Goal: Transaction & Acquisition: Purchase product/service

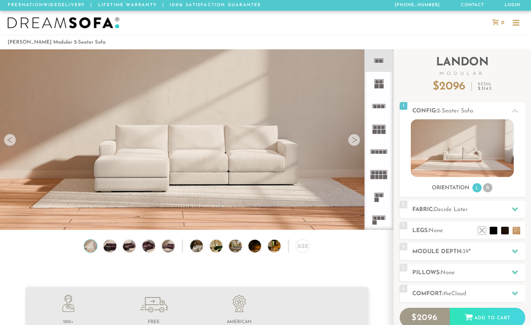
scroll to position [8346, 525]
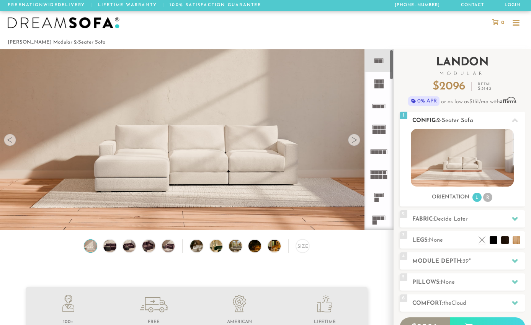
click at [480, 162] on img at bounding box center [462, 158] width 103 height 58
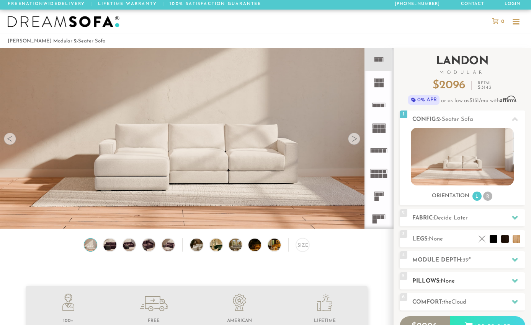
scroll to position [0, 0]
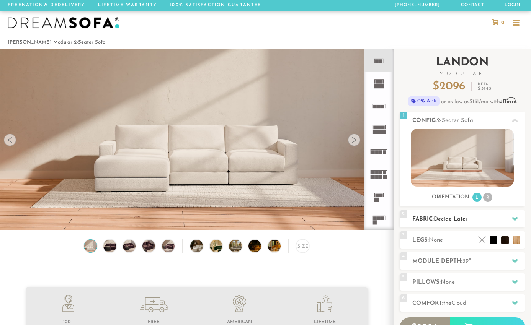
click at [466, 218] on span "Decide Later" at bounding box center [451, 220] width 34 height 6
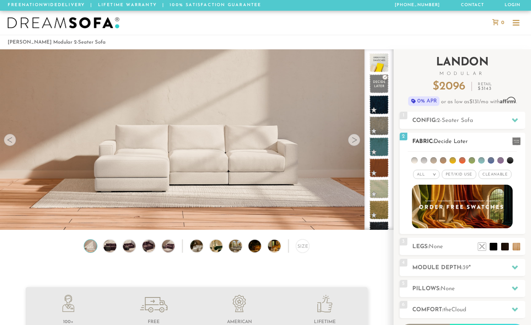
click at [427, 171] on div "All >" at bounding box center [426, 174] width 26 height 9
click at [426, 238] on li "Luxury" at bounding box center [426, 239] width 26 height 11
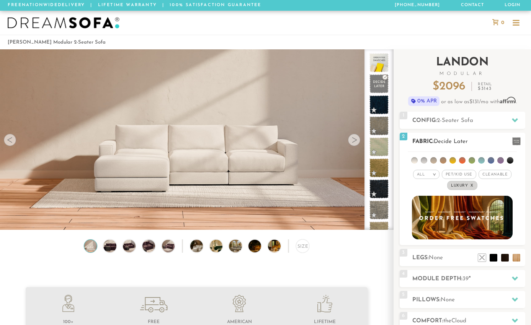
click at [491, 157] on li at bounding box center [491, 160] width 7 height 7
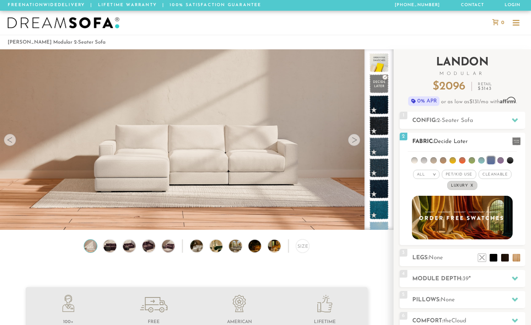
click at [500, 157] on li at bounding box center [500, 160] width 7 height 7
click at [489, 158] on li at bounding box center [491, 161] width 8 height 8
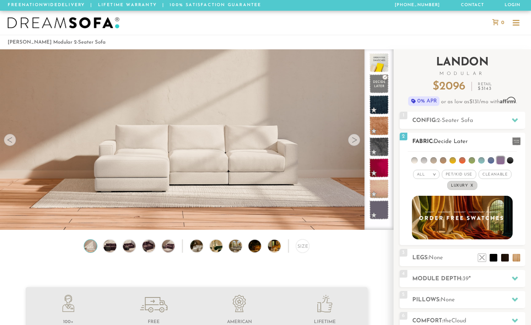
click at [477, 158] on ul at bounding box center [462, 159] width 109 height 14
click at [475, 158] on li at bounding box center [471, 160] width 7 height 7
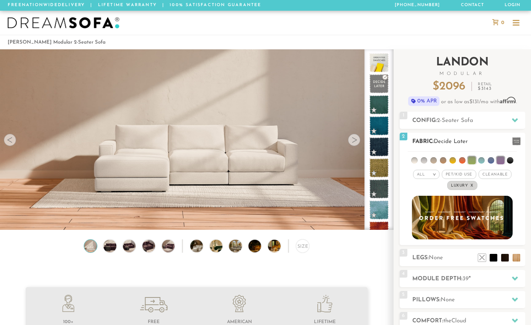
click at [470, 157] on li at bounding box center [472, 161] width 8 height 8
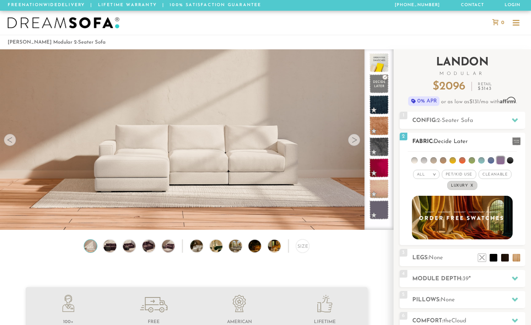
click at [465, 158] on li at bounding box center [462, 160] width 7 height 7
click at [453, 158] on li at bounding box center [452, 160] width 7 height 7
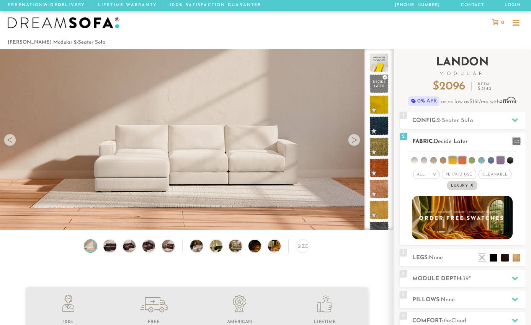
click at [441, 158] on li at bounding box center [443, 160] width 7 height 7
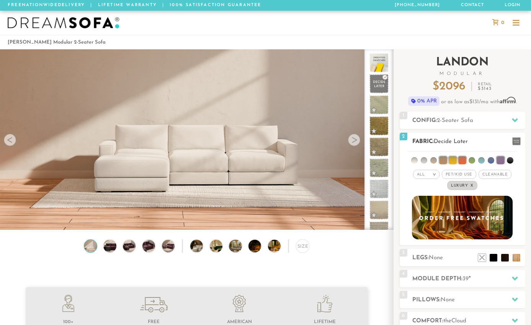
click at [435, 159] on li at bounding box center [433, 160] width 7 height 7
click at [423, 159] on li at bounding box center [424, 160] width 7 height 7
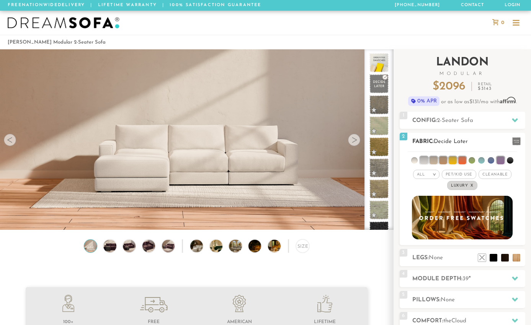
click at [417, 159] on li at bounding box center [414, 160] width 7 height 7
click at [421, 158] on li at bounding box center [424, 161] width 8 height 8
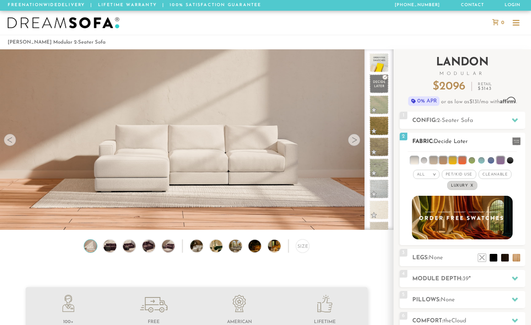
click at [469, 157] on li at bounding box center [471, 160] width 7 height 7
click at [461, 158] on li at bounding box center [462, 161] width 8 height 8
click at [445, 159] on li at bounding box center [443, 161] width 8 height 8
click at [437, 160] on ul at bounding box center [462, 159] width 109 height 14
click at [431, 160] on li at bounding box center [433, 161] width 8 height 8
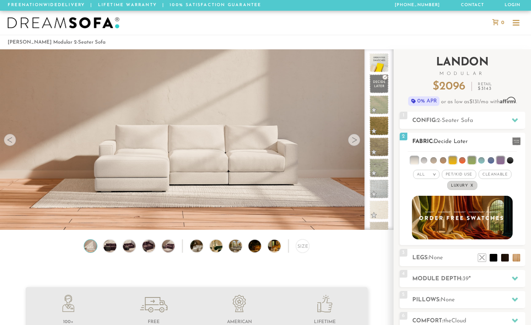
click at [414, 159] on li at bounding box center [414, 161] width 8 height 8
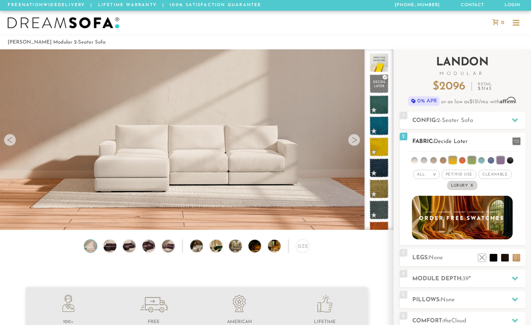
click at [449, 157] on li at bounding box center [453, 161] width 8 height 8
click at [469, 157] on li at bounding box center [472, 161] width 8 height 8
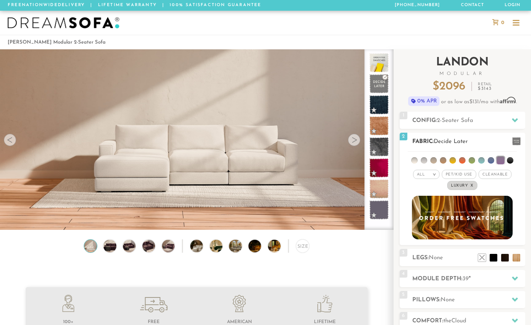
click at [500, 157] on li at bounding box center [500, 161] width 8 height 8
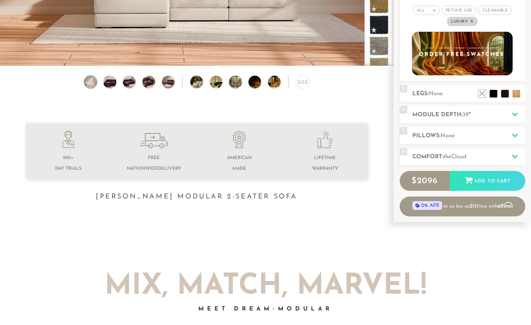
scroll to position [166, 0]
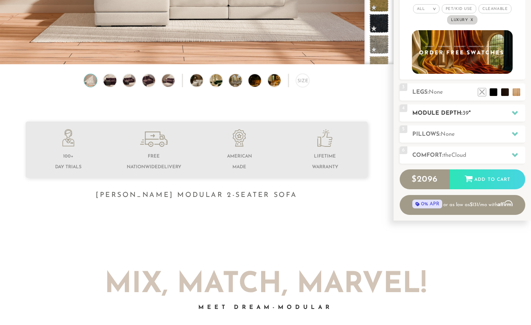
click at [474, 113] on h2 "Module Depth: 39 "" at bounding box center [468, 113] width 113 height 9
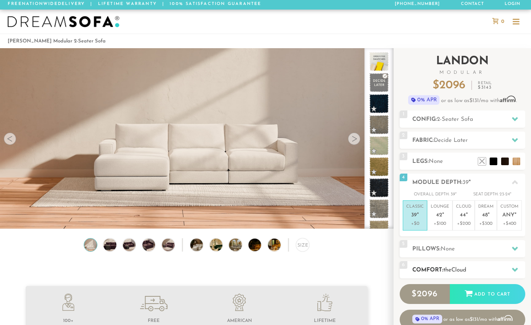
scroll to position [0, 0]
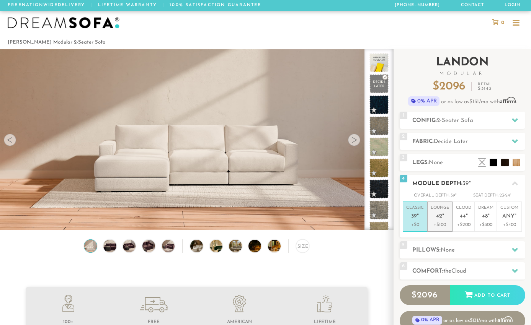
click at [441, 223] on p "+$100" at bounding box center [440, 225] width 18 height 7
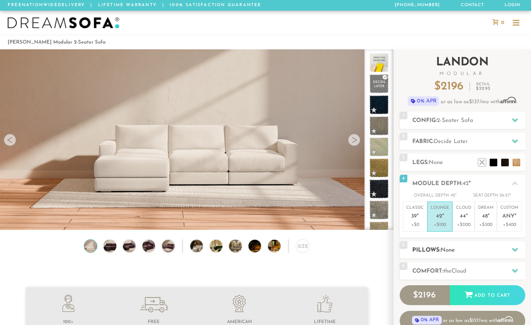
click at [474, 247] on h2 "Pillows: None" at bounding box center [468, 250] width 113 height 9
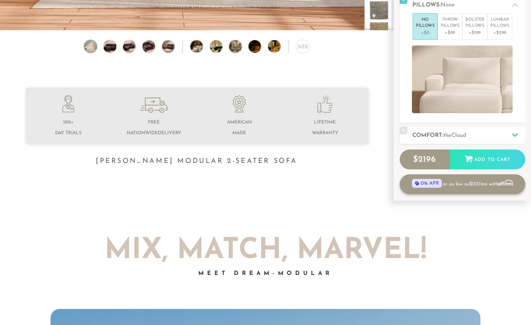
scroll to position [205, 0]
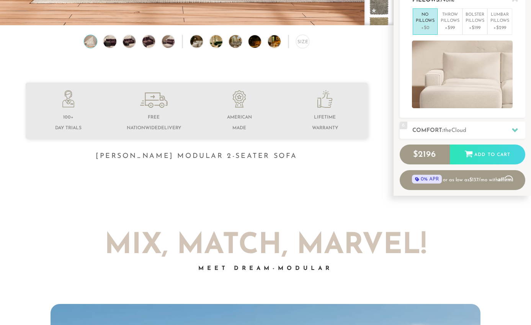
click at [460, 111] on div "5 Pillows: None No Pillows +$0 Throw Pillows +$99 Bolster Pillows +$199 [MEDICA…" at bounding box center [463, 54] width 126 height 127
click at [463, 128] on span "Cloud" at bounding box center [458, 131] width 15 height 6
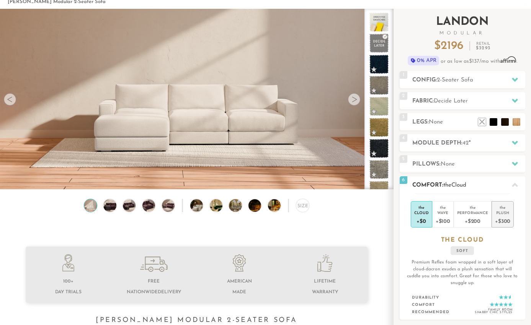
scroll to position [39, 0]
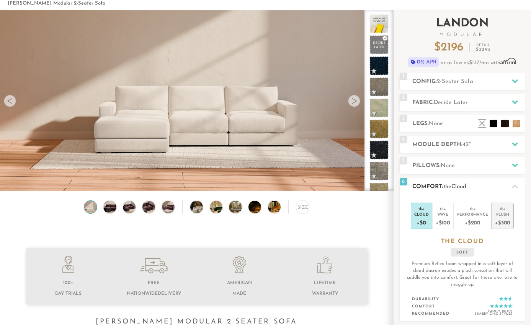
click at [504, 212] on div "Plush" at bounding box center [502, 214] width 15 height 5
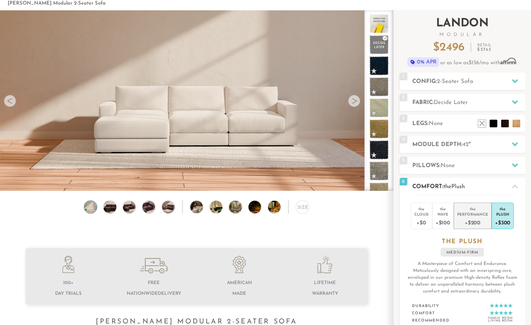
click at [471, 220] on div "+$200" at bounding box center [472, 222] width 31 height 11
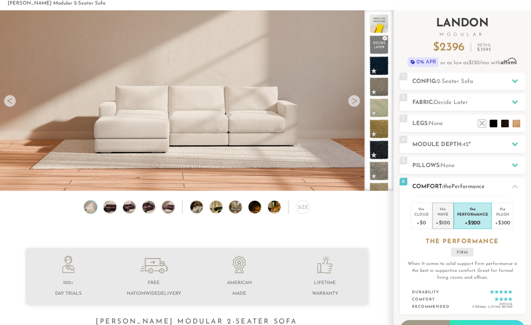
click at [447, 218] on div "+$100" at bounding box center [443, 222] width 15 height 11
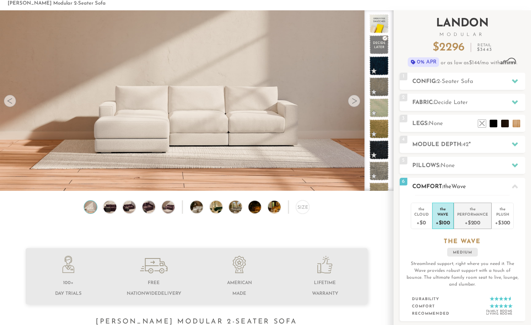
click at [475, 217] on div "+$200" at bounding box center [472, 222] width 31 height 11
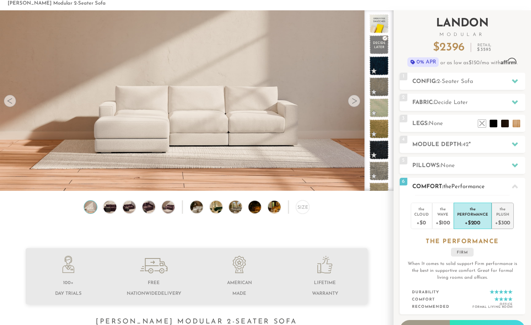
click at [507, 220] on div "+$300" at bounding box center [502, 222] width 15 height 11
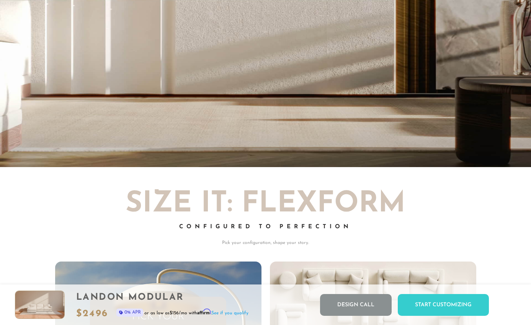
scroll to position [1584, 0]
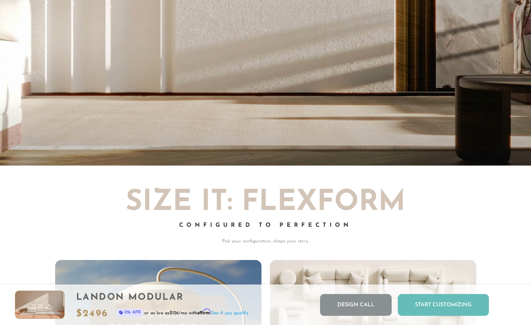
click at [445, 309] on div "Start Customizing" at bounding box center [443, 305] width 91 height 22
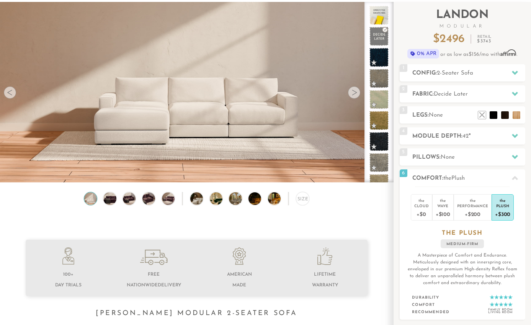
scroll to position [0, 0]
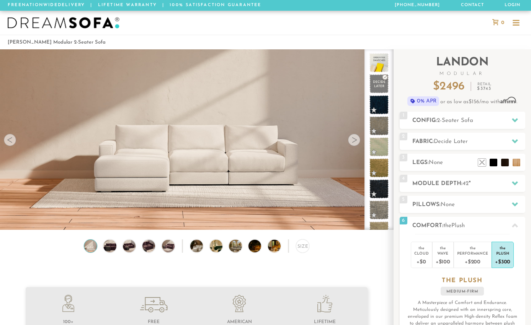
click at [356, 142] on div at bounding box center [354, 140] width 12 height 12
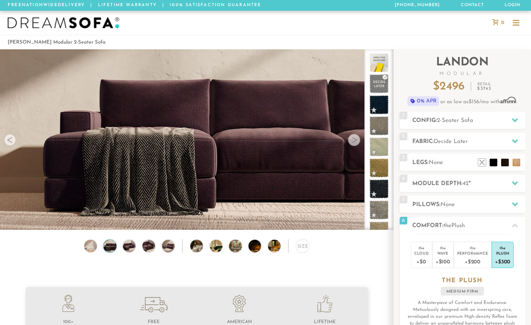
click at [356, 142] on div at bounding box center [354, 140] width 12 height 12
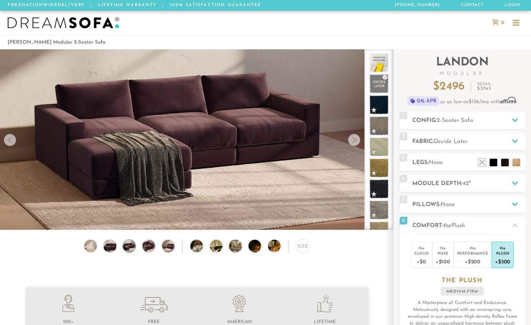
click at [356, 142] on div at bounding box center [354, 140] width 12 height 12
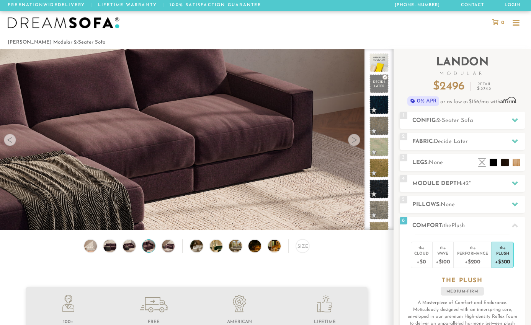
click at [356, 142] on div at bounding box center [354, 140] width 12 height 12
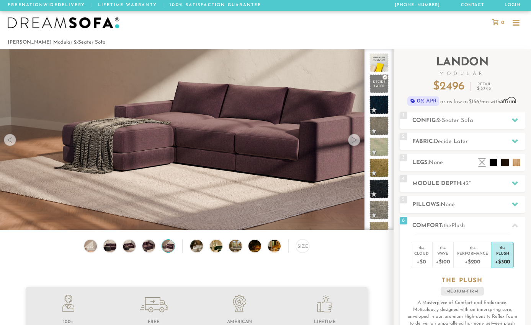
click at [356, 142] on div at bounding box center [354, 140] width 12 height 12
click at [356, 143] on div at bounding box center [354, 140] width 12 height 12
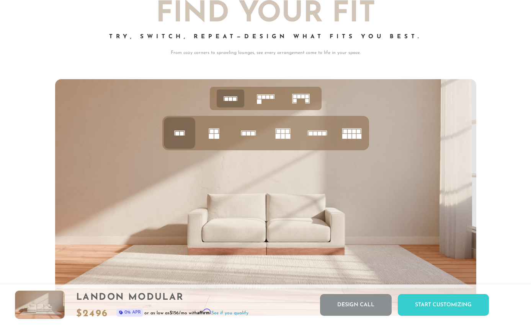
scroll to position [2869, 0]
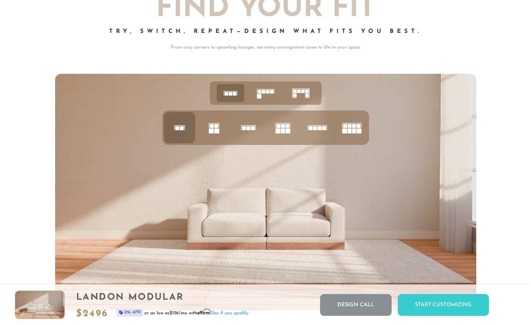
click at [219, 129] on icon at bounding box center [214, 128] width 26 height 26
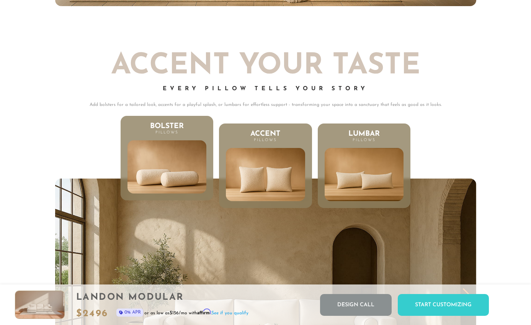
scroll to position [3532, 0]
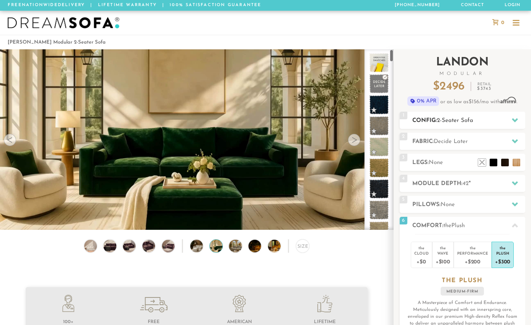
click at [487, 119] on h2 "Config: 2-Seater Sofa" at bounding box center [468, 120] width 113 height 9
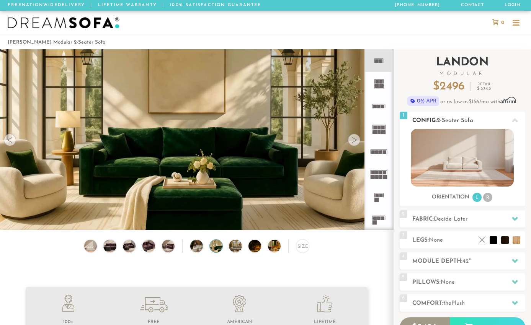
click at [428, 116] on h2 "Config: 2-Seater Sofa" at bounding box center [468, 120] width 113 height 9
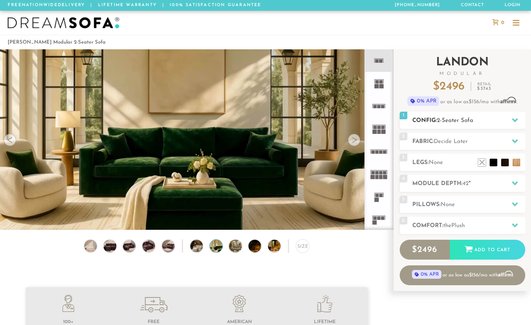
click at [428, 116] on h2 "Config: 2-Seater Sofa" at bounding box center [468, 120] width 113 height 9
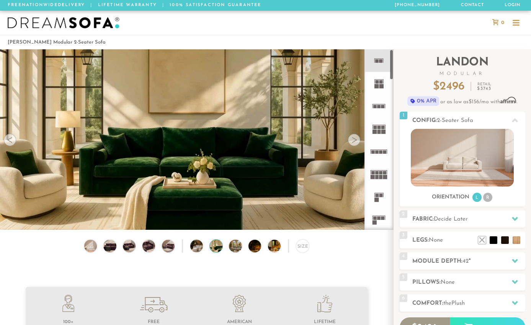
click at [370, 88] on icon at bounding box center [378, 83] width 23 height 23
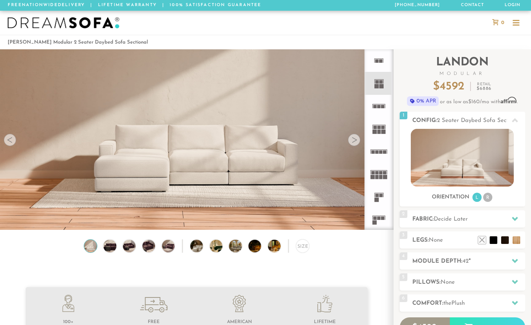
click at [377, 84] on rect at bounding box center [376, 86] width 4 height 4
click at [457, 162] on img at bounding box center [462, 158] width 103 height 58
click at [460, 159] on img at bounding box center [462, 158] width 103 height 58
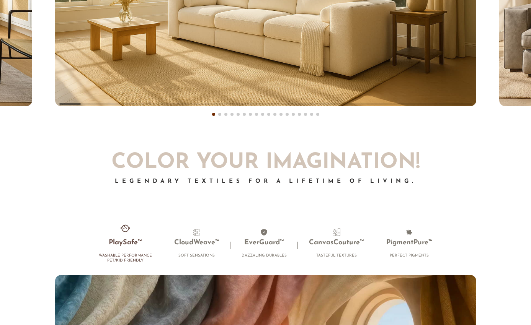
scroll to position [8081, 0]
